Goal: Navigation & Orientation: Find specific page/section

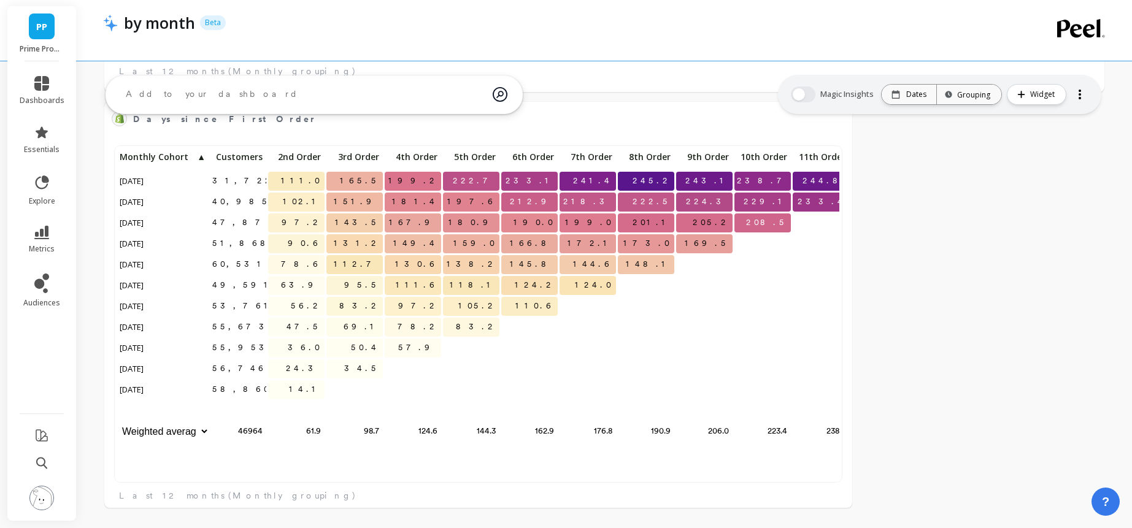
scroll to position [337, 722]
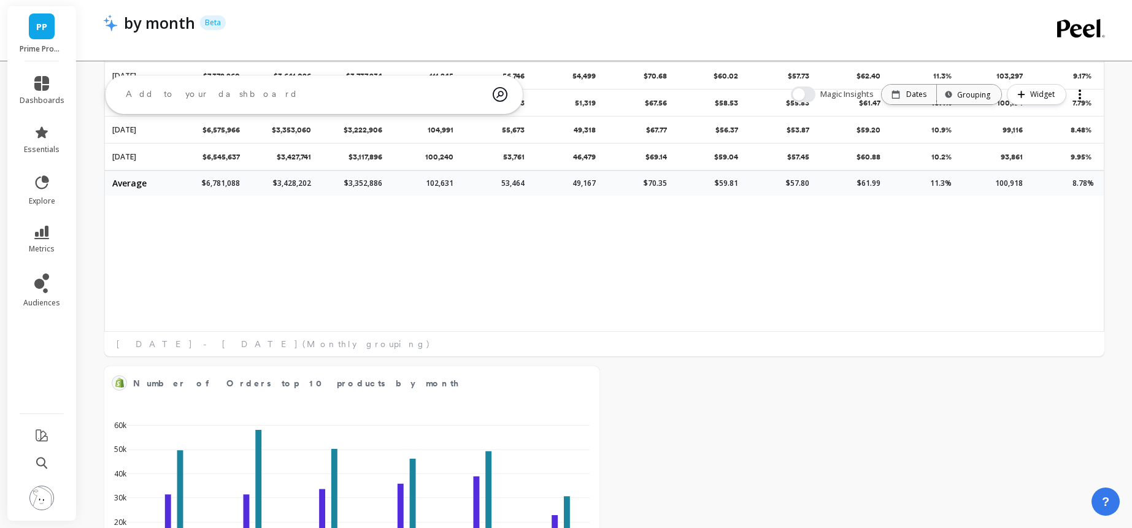
scroll to position [0, 0]
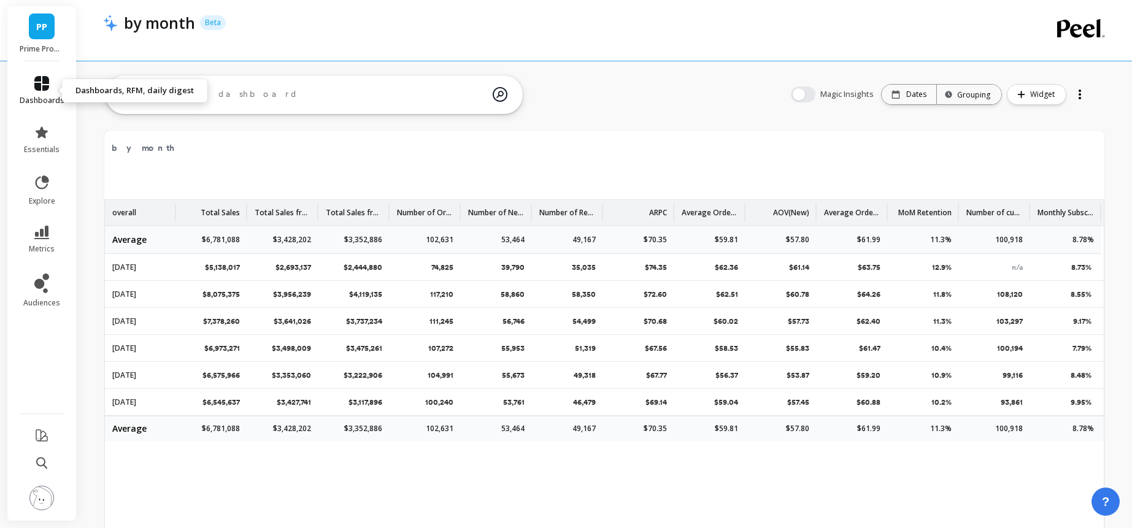
click at [48, 96] on span "dashboards" at bounding box center [42, 101] width 45 height 10
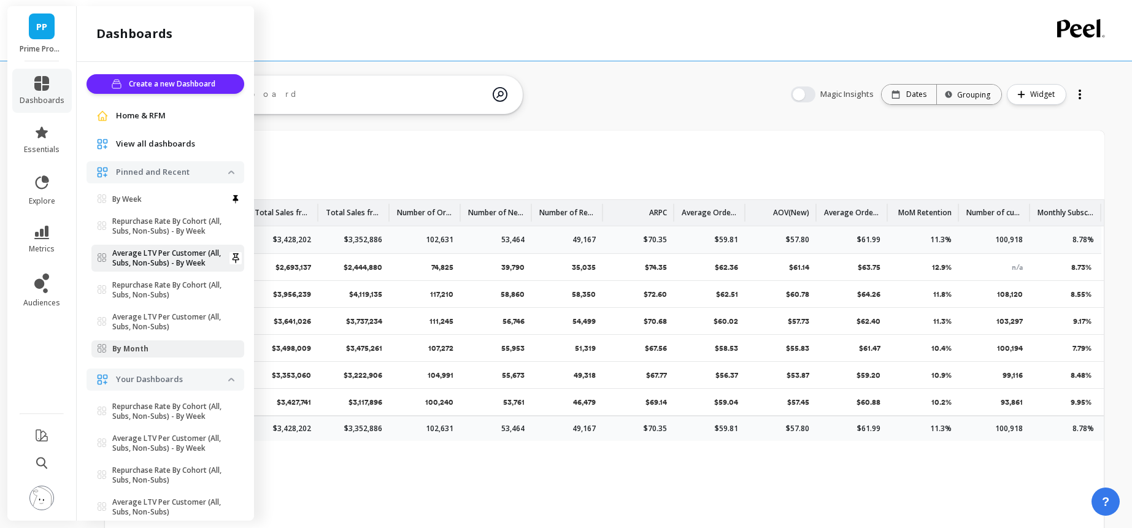
click at [134, 262] on p "Average LTV Per Customer (All, Subs, Non-Subs) - By Week" at bounding box center [170, 258] width 116 height 20
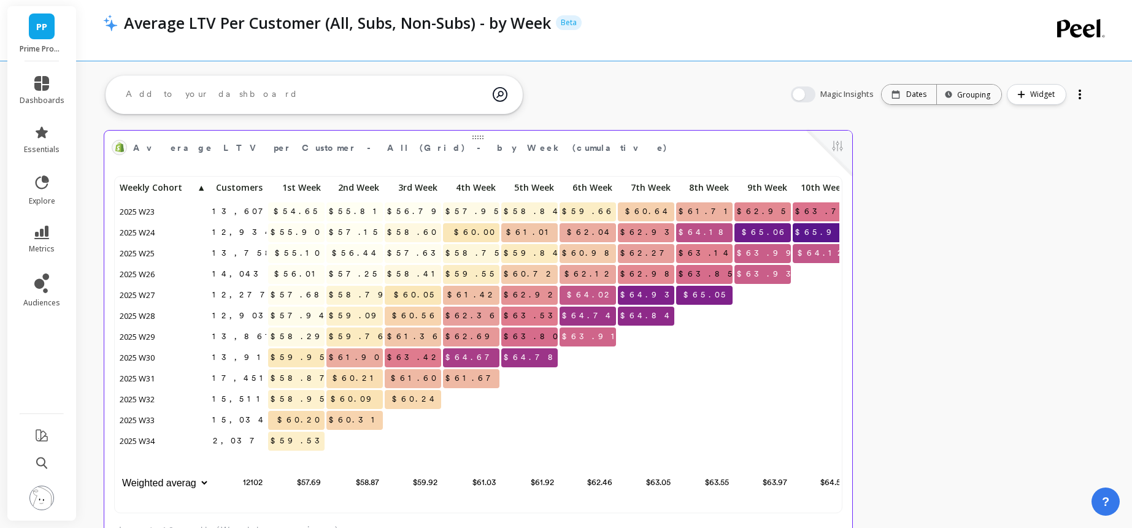
scroll to position [337, 722]
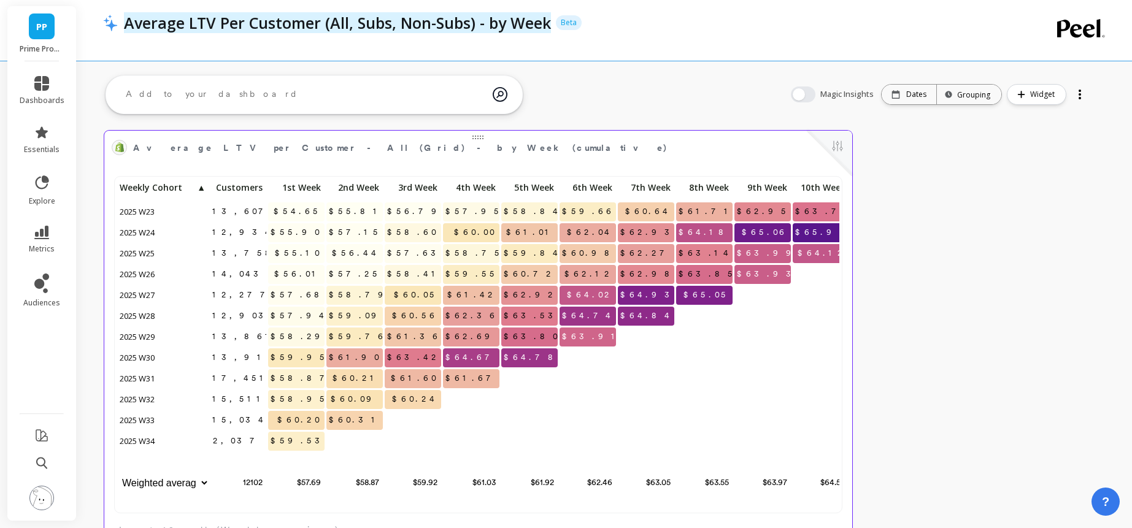
click at [154, 28] on p "Average LTV Per Customer (All, Subs, Non-Subs) - by Week" at bounding box center [337, 22] width 427 height 21
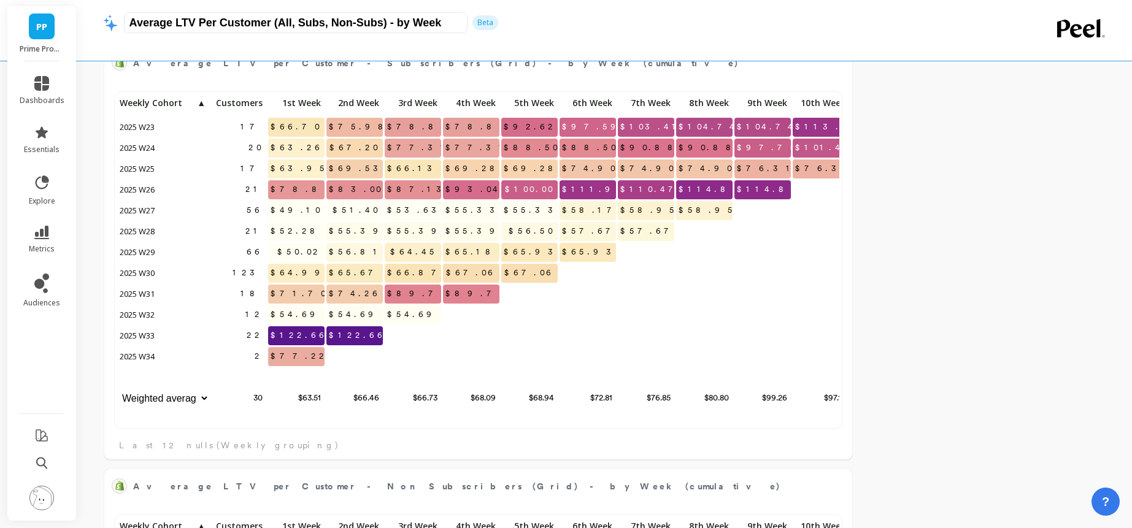
scroll to position [528, 0]
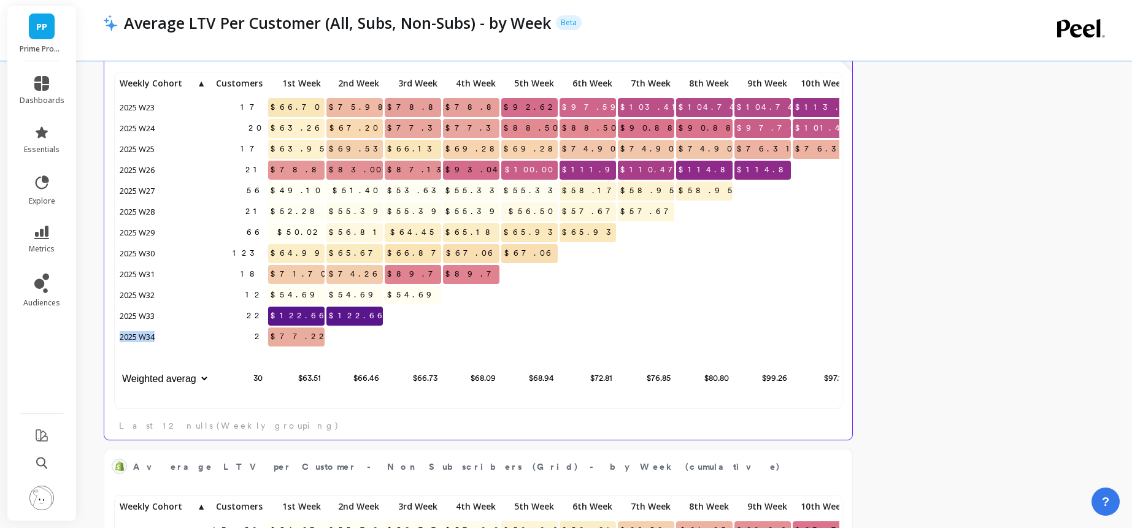
drag, startPoint x: 117, startPoint y: 336, endPoint x: 179, endPoint y: 339, distance: 62.7
click at [179, 339] on p "2025 W34" at bounding box center [163, 337] width 92 height 18
click at [190, 339] on p "2025 W34" at bounding box center [163, 337] width 92 height 18
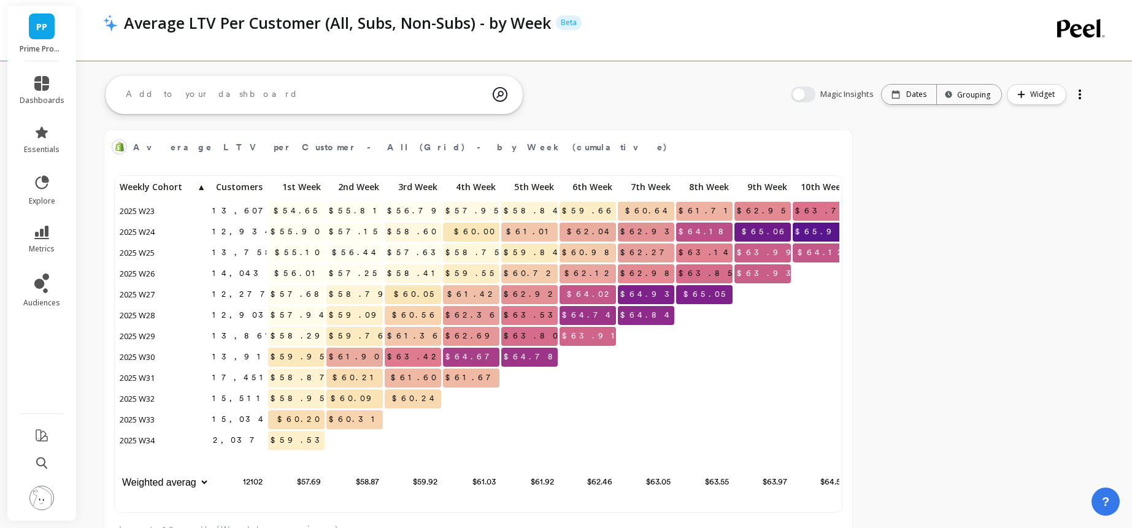
scroll to position [0, 0]
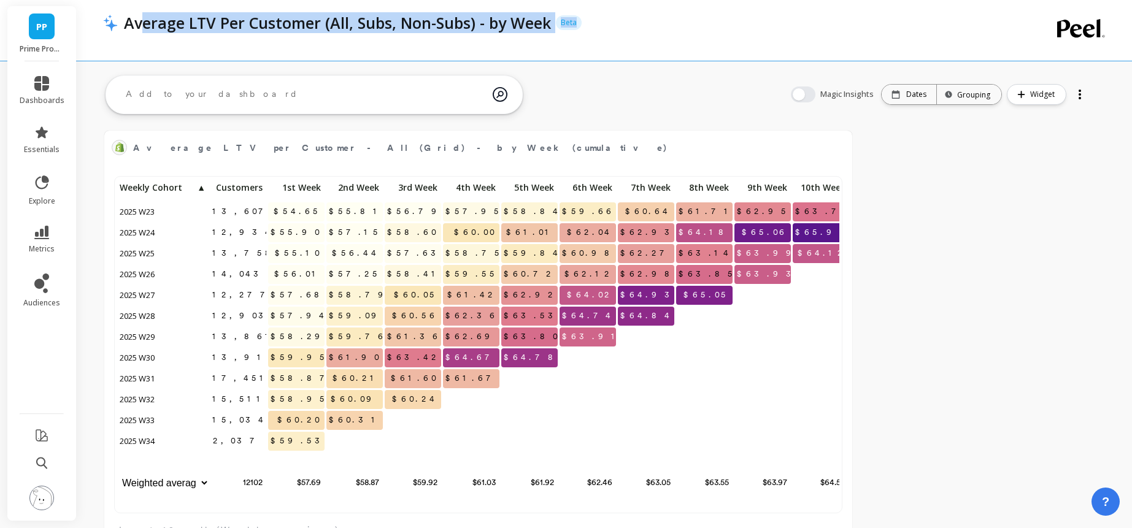
drag, startPoint x: 142, startPoint y: 20, endPoint x: 687, endPoint y: 53, distance: 545.2
click at [687, 53] on div "Average LTV Per Customer (All, Subs, Non-Subs) - by Week Beta" at bounding box center [555, 30] width 904 height 61
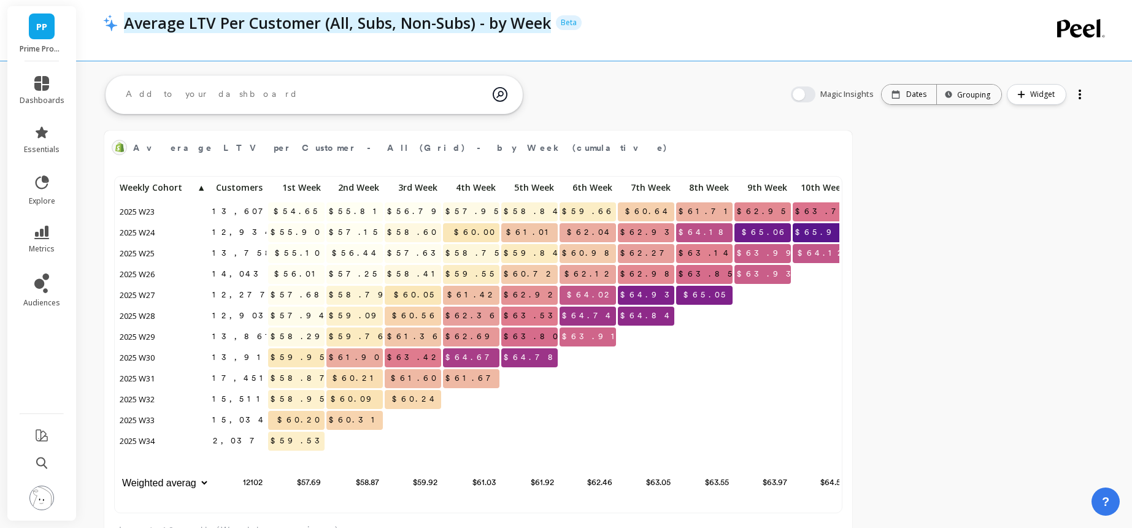
click at [138, 23] on p "Average LTV Per Customer (All, Subs, Non-Subs) - by Week" at bounding box center [337, 22] width 427 height 21
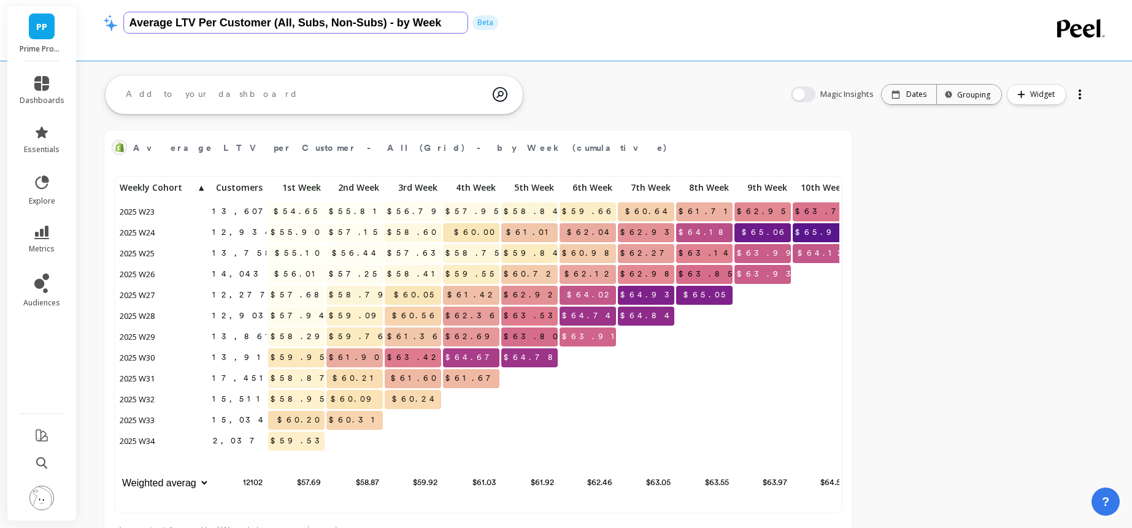
click at [136, 21] on input "Average LTV Per Customer (All, Subs, Non-Subs) - by Week" at bounding box center [296, 22] width 344 height 21
drag, startPoint x: 126, startPoint y: 21, endPoint x: 272, endPoint y: 18, distance: 146.1
click at [272, 18] on input "Average LTV Per Customer (All, Subs, Non-Subs) - by Week" at bounding box center [296, 22] width 344 height 21
click at [199, 44] on div at bounding box center [555, 39] width 904 height 12
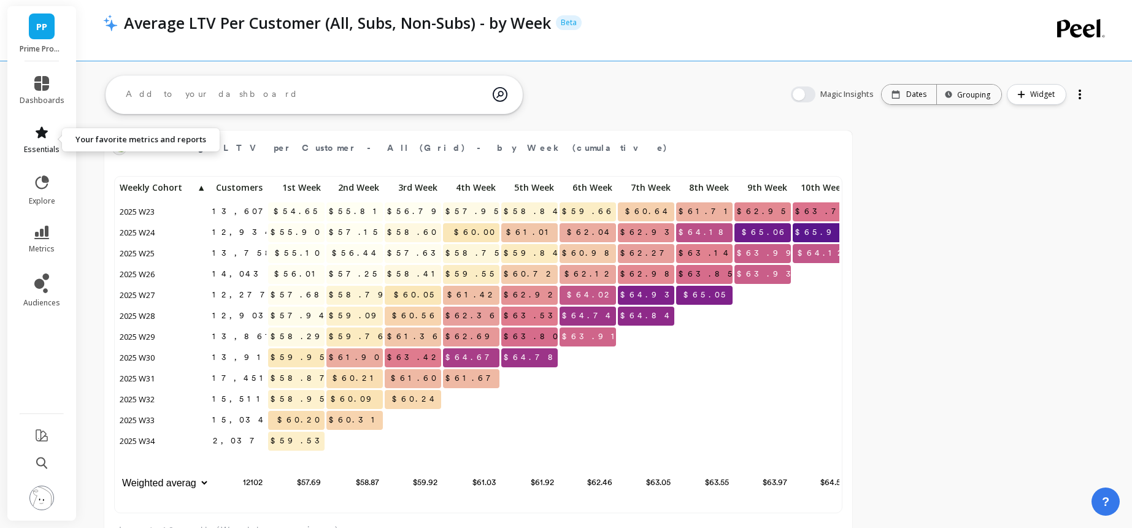
click at [46, 140] on link "essentials" at bounding box center [42, 139] width 45 height 29
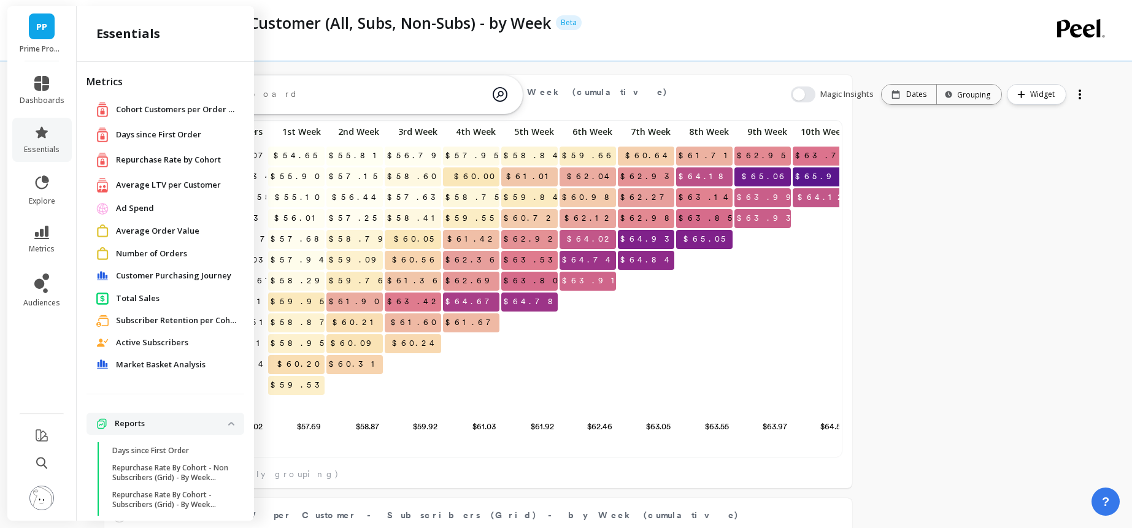
click at [146, 204] on span "Ad Spend" at bounding box center [135, 208] width 38 height 12
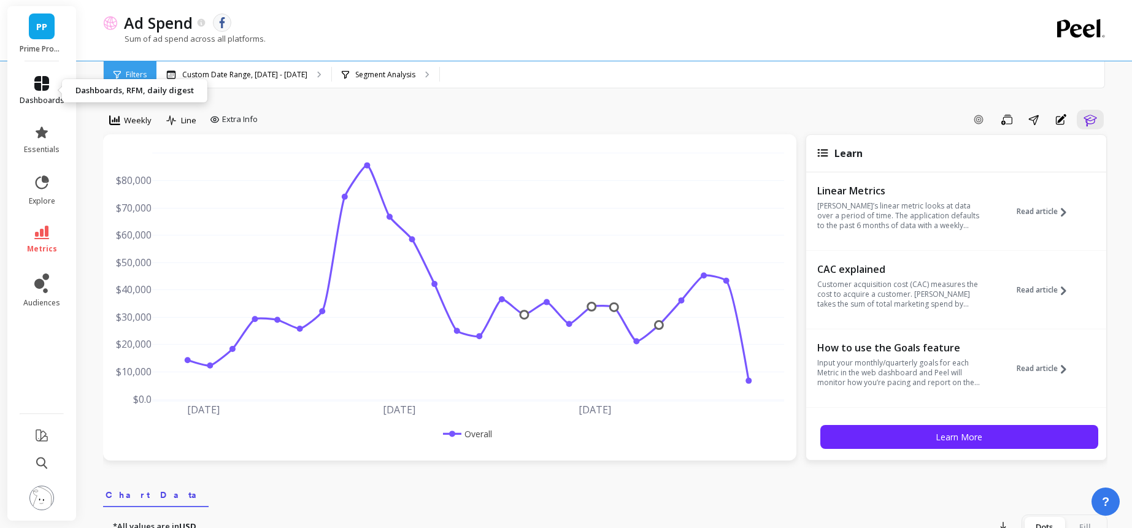
click at [35, 83] on icon at bounding box center [41, 83] width 15 height 15
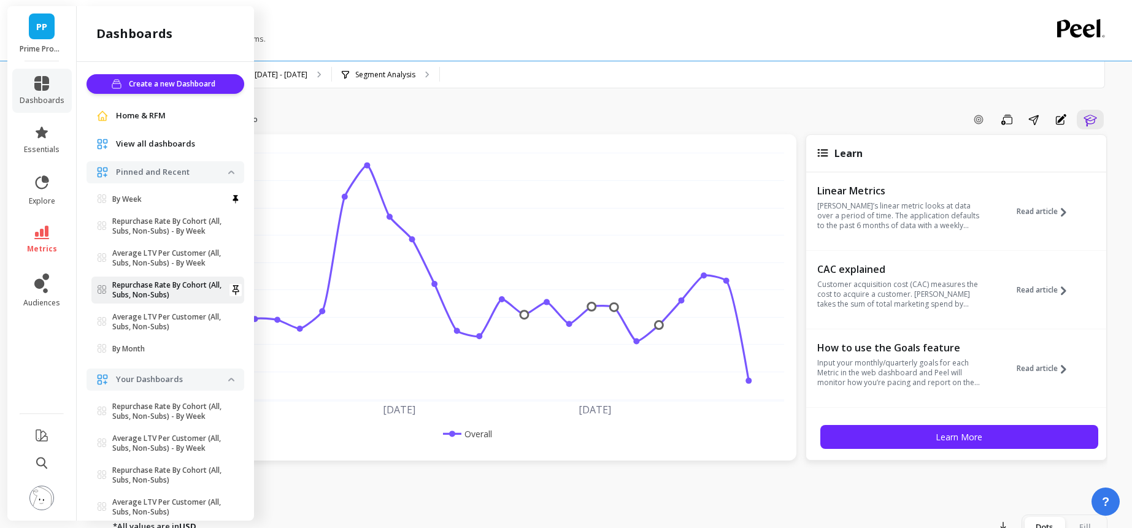
scroll to position [4, 0]
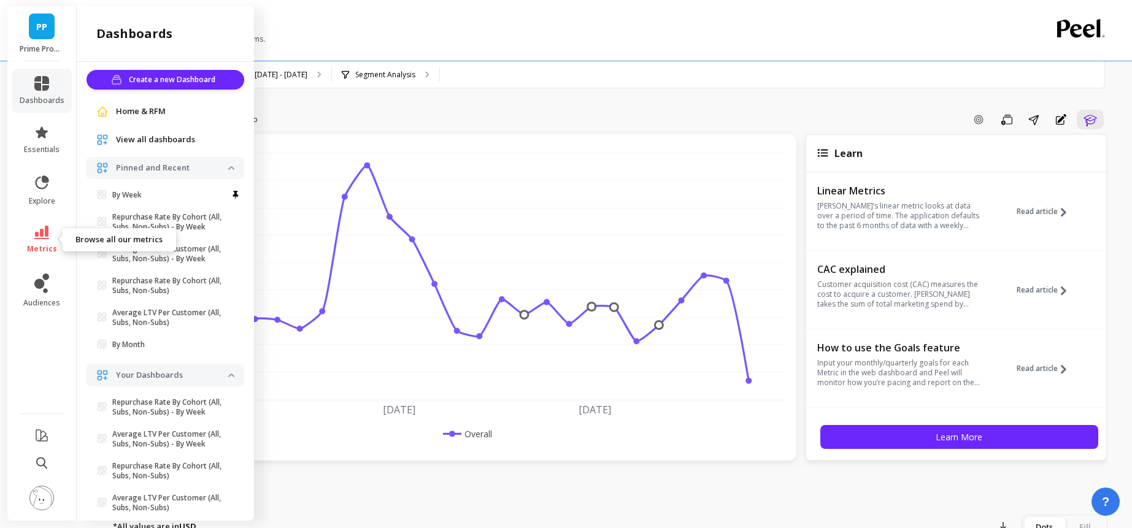
click at [39, 237] on icon at bounding box center [41, 232] width 15 height 13
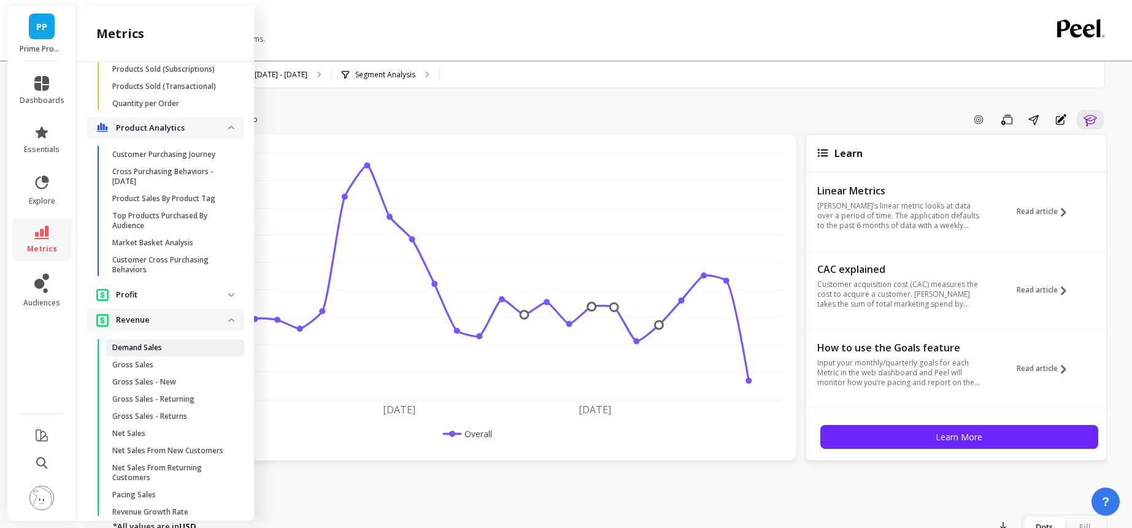
scroll to position [2347, 0]
click at [174, 163] on link "Customer Purchasing Journey" at bounding box center [175, 156] width 138 height 17
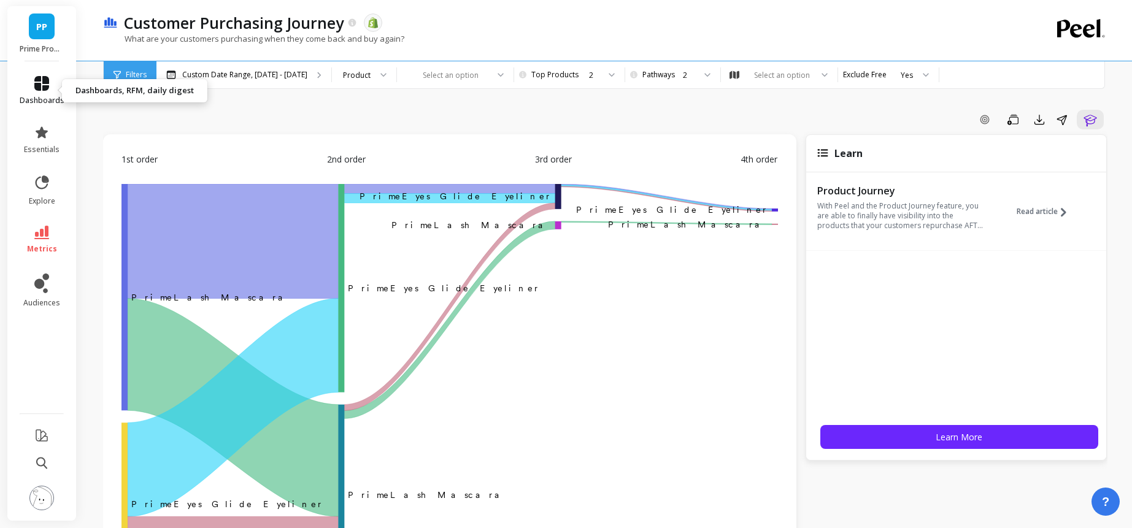
click at [52, 101] on span "dashboards" at bounding box center [42, 101] width 45 height 10
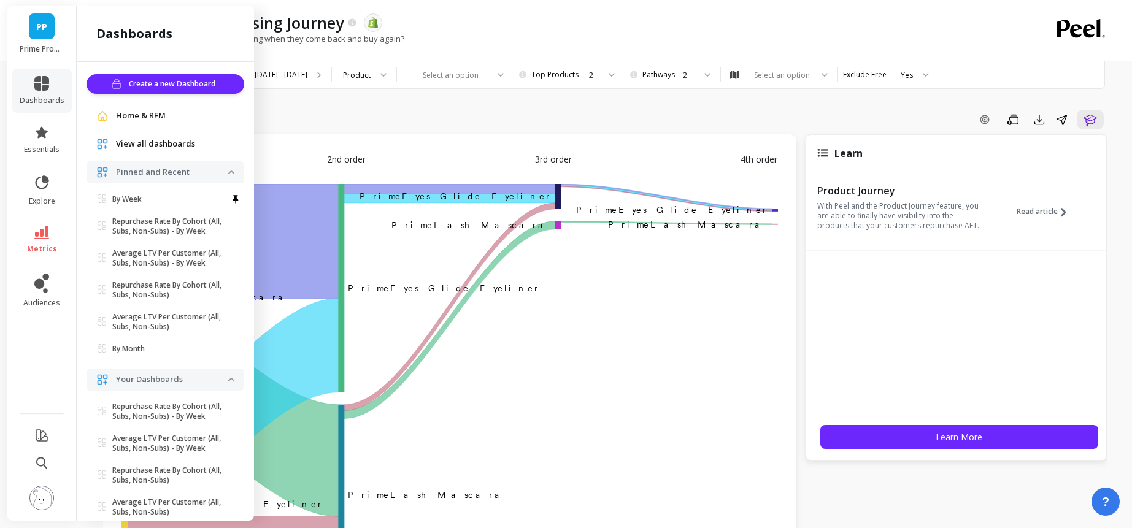
scroll to position [4, 0]
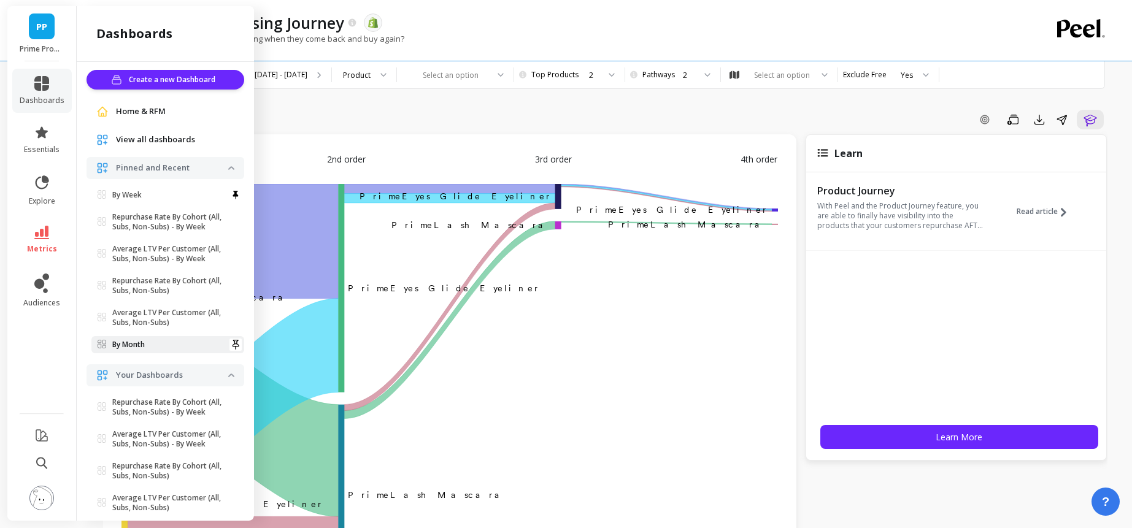
click at [152, 336] on link "By Month" at bounding box center [167, 344] width 153 height 17
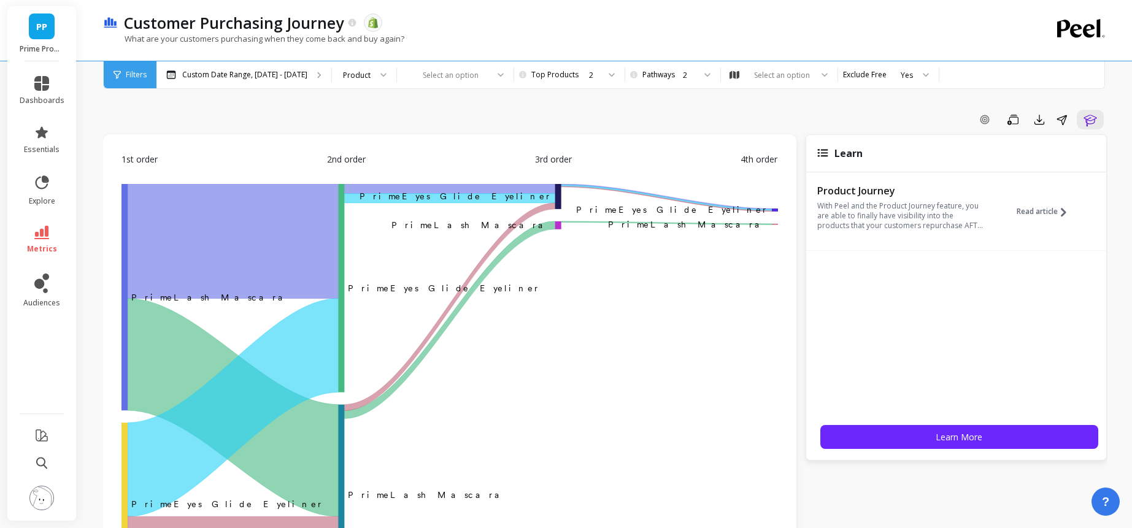
scroll to position [0, 0]
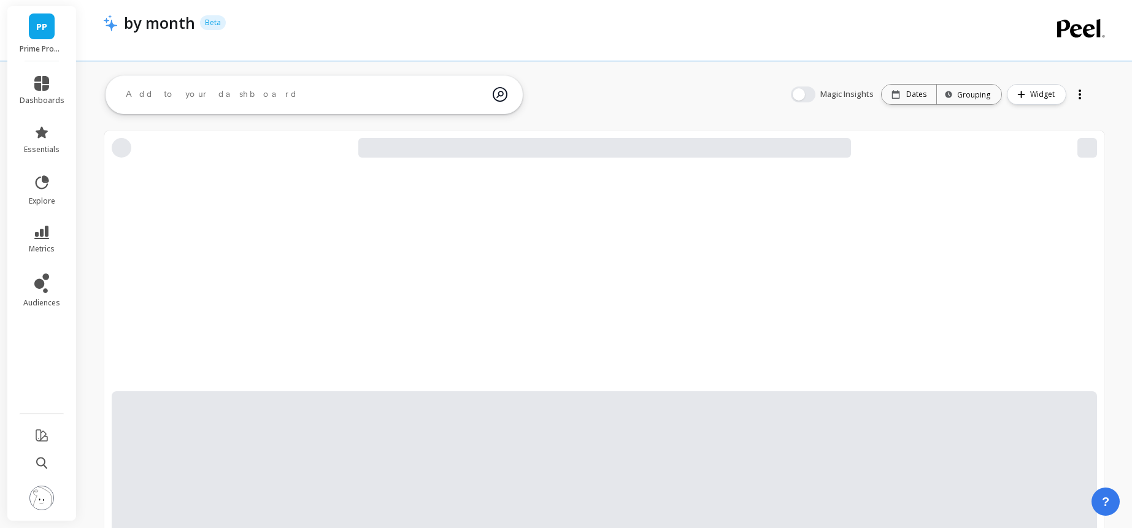
scroll to position [337, 722]
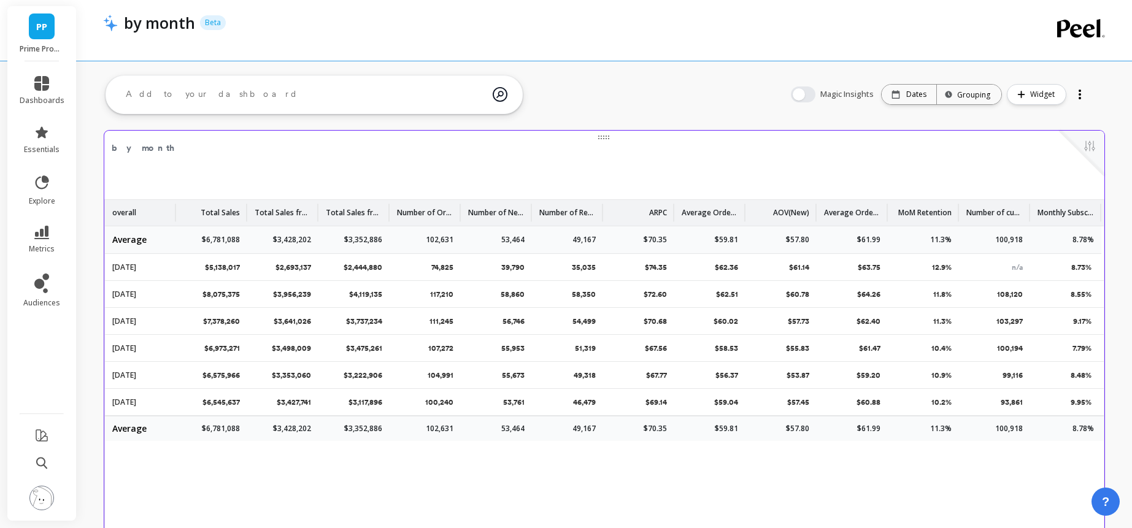
click at [698, 161] on div "by month Edit Widget & Insights" at bounding box center [604, 147] width 1000 height 33
